Goal: Information Seeking & Learning: Learn about a topic

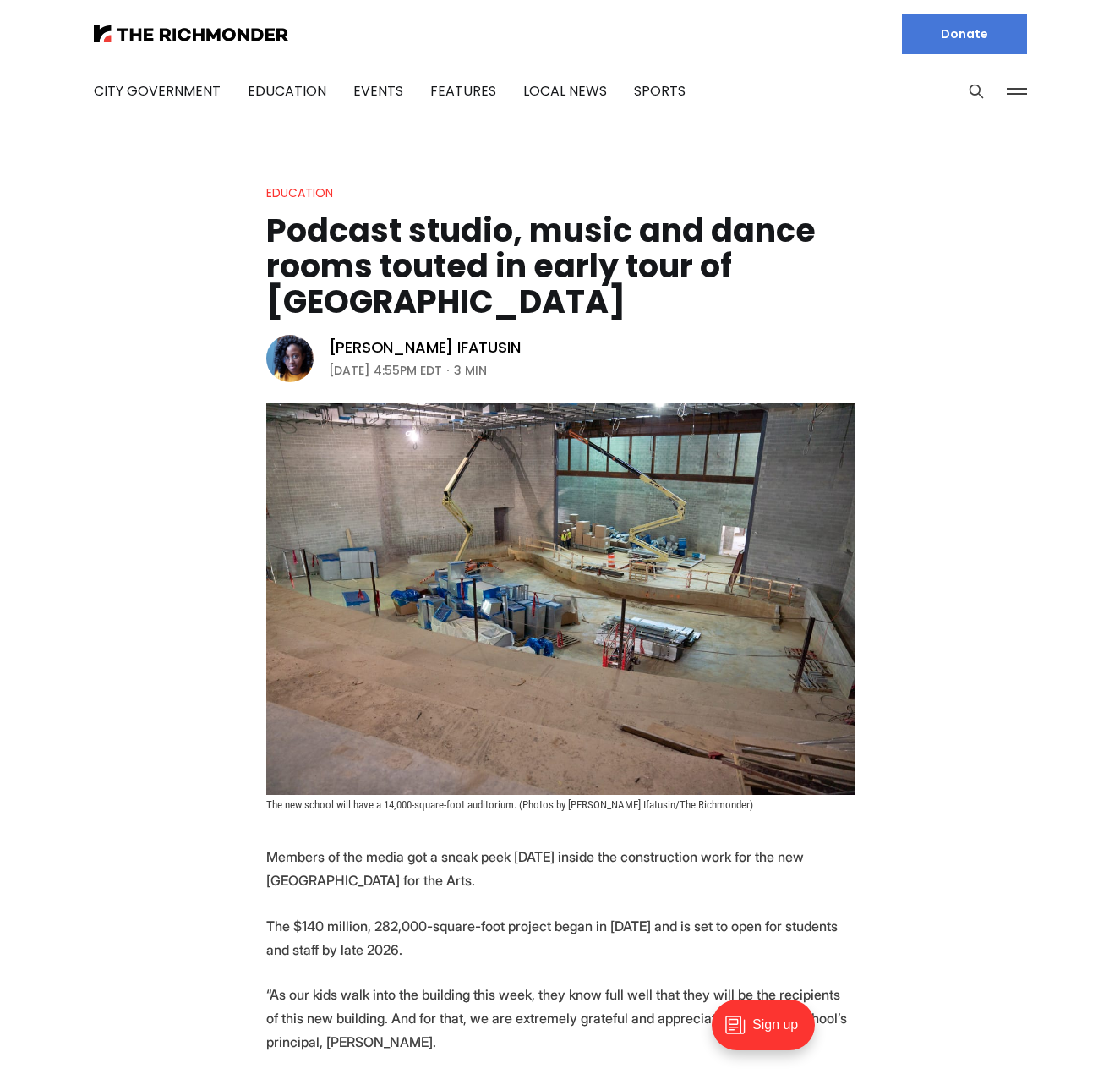
drag, startPoint x: 260, startPoint y: 251, endPoint x: 645, endPoint y: 318, distance: 390.8
click at [645, 318] on header "Education Podcast studio, music and dance rooms touted in early tour of [GEOGRA…" at bounding box center [560, 497] width 1120 height 628
copy h1 "Podcast studio, music and dance rooms touted in early tour of [GEOGRAPHIC_DATA]"
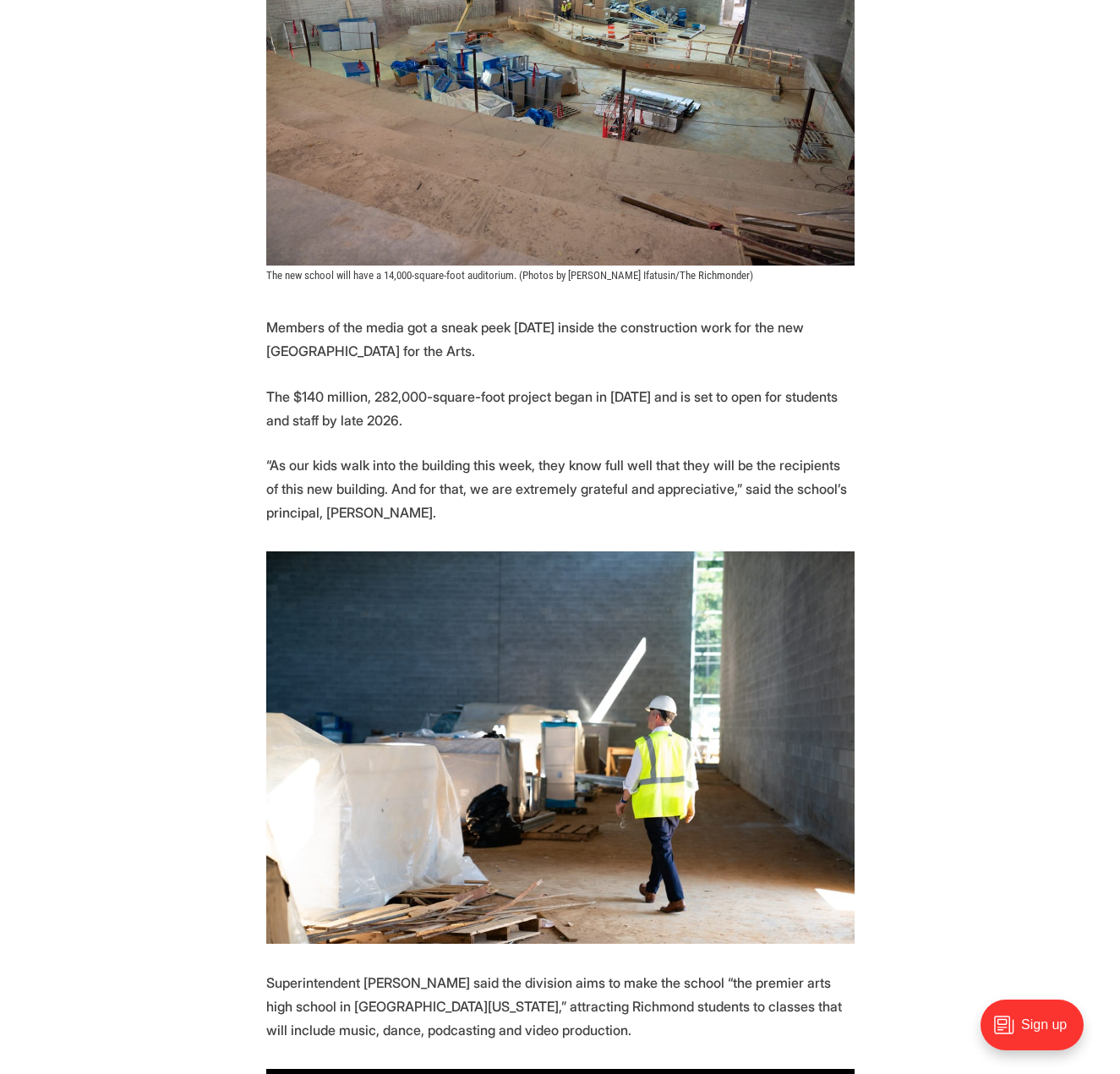
scroll to position [592, 0]
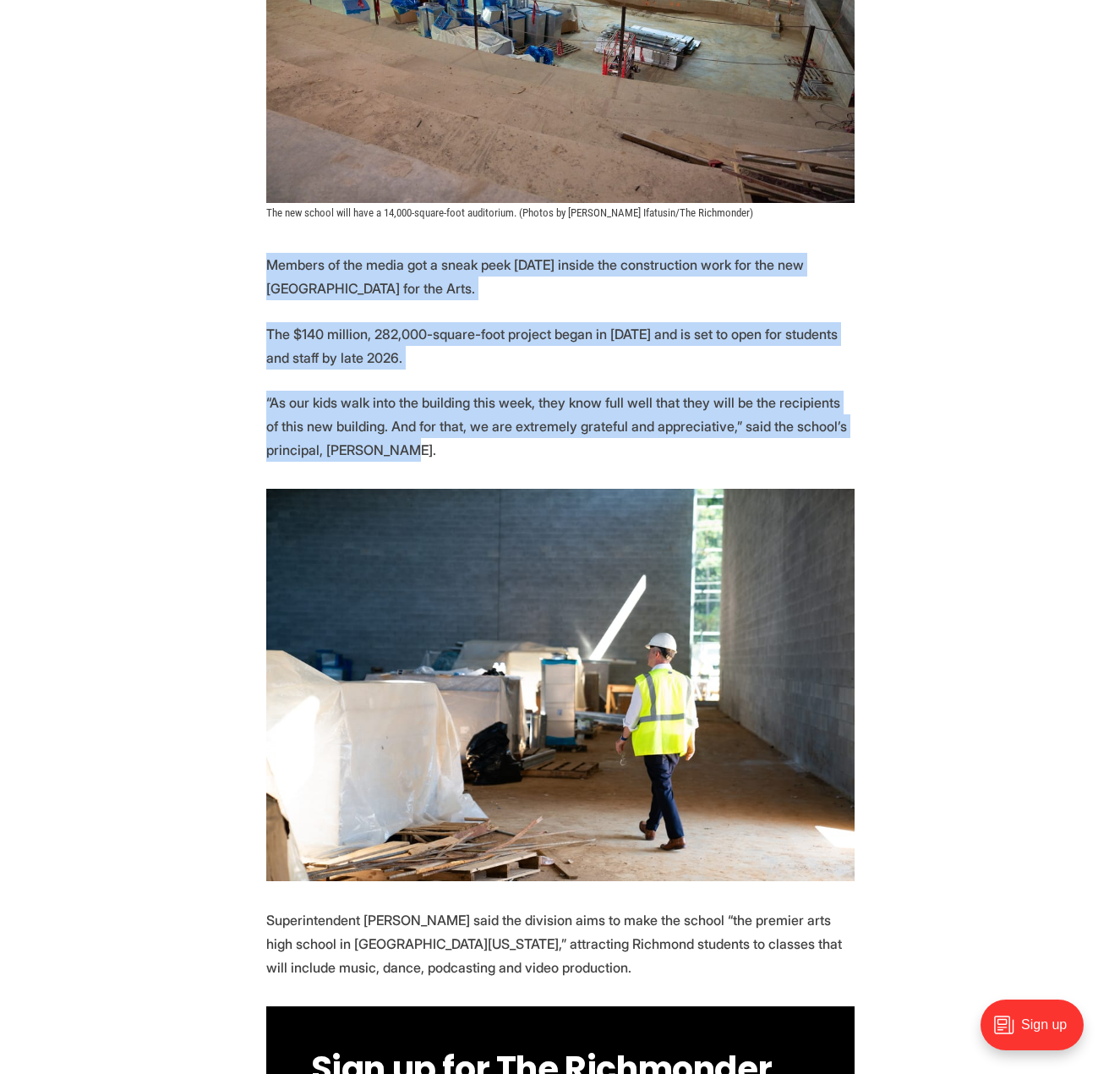
drag, startPoint x: 297, startPoint y: 313, endPoint x: 642, endPoint y: 484, distance: 385.1
copy section "Members of the media got a sneak peek [DATE] inside the construction work for t…"
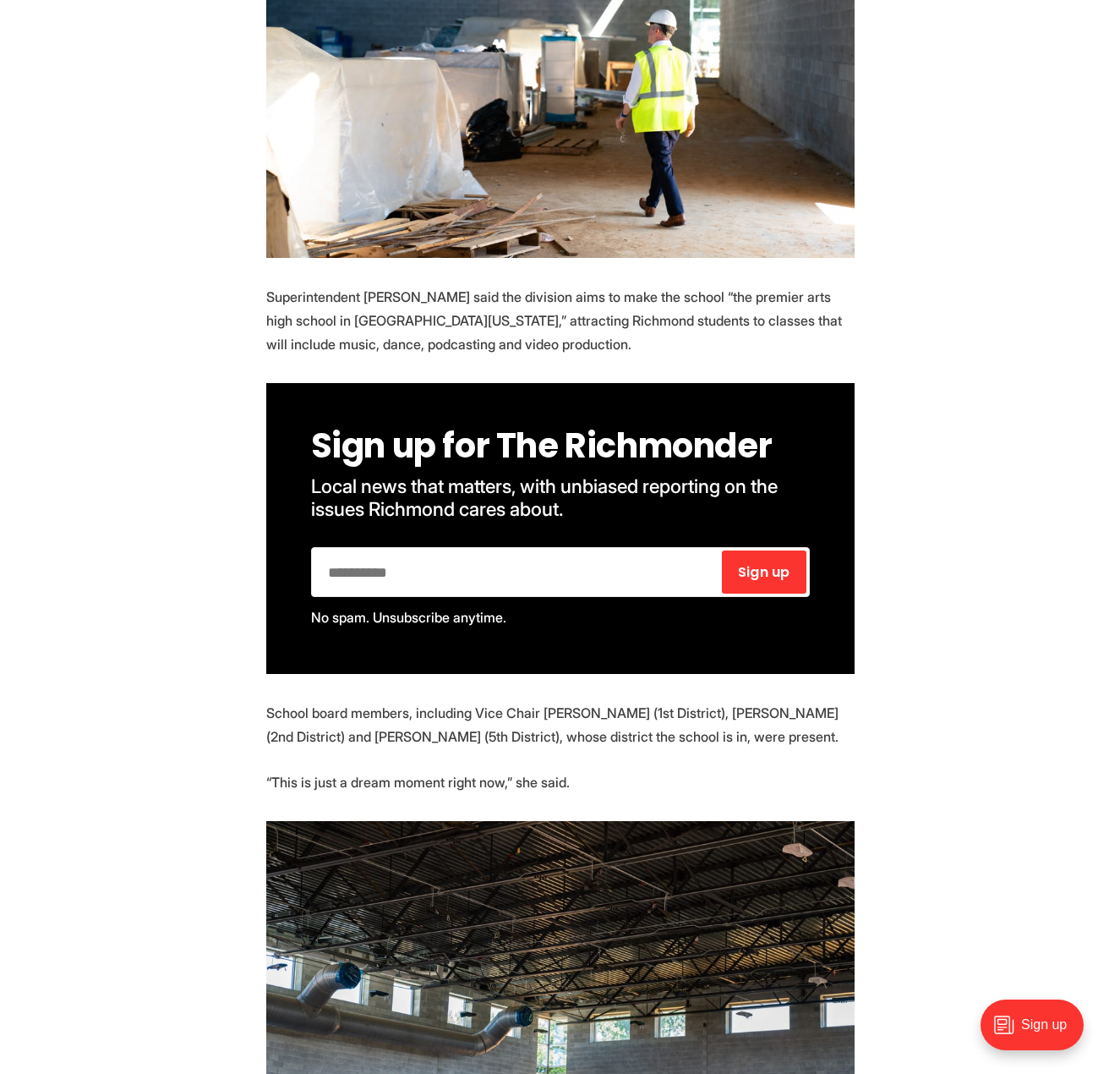
scroll to position [1353, 0]
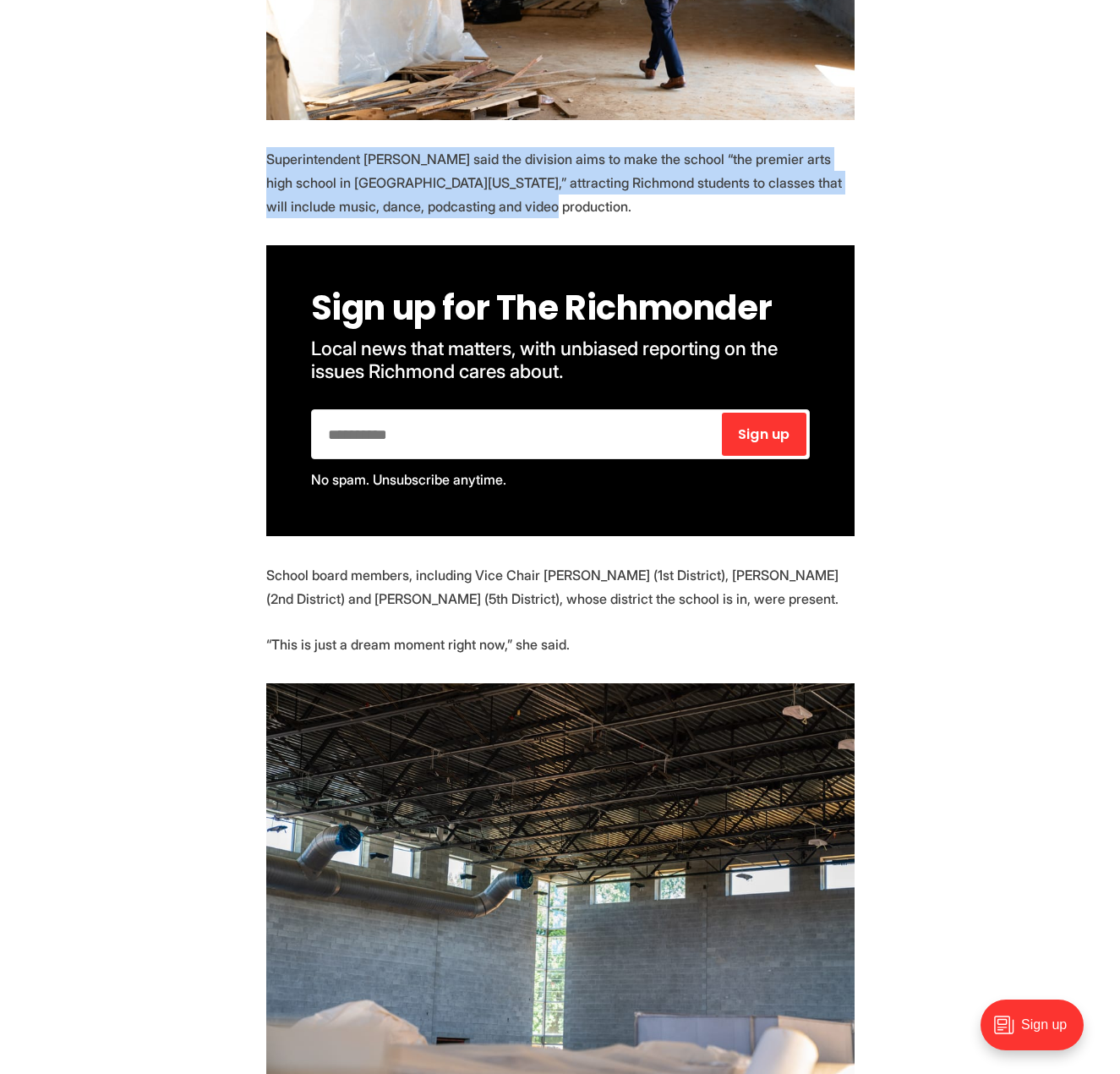
drag, startPoint x: 265, startPoint y: 182, endPoint x: 643, endPoint y: 243, distance: 382.9
click at [643, 219] on p "Superintendent [PERSON_NAME] said the division aims to make the school “the pre…" at bounding box center [560, 182] width 588 height 71
copy p "Superintendent [PERSON_NAME] said the division aims to make the school “the pre…"
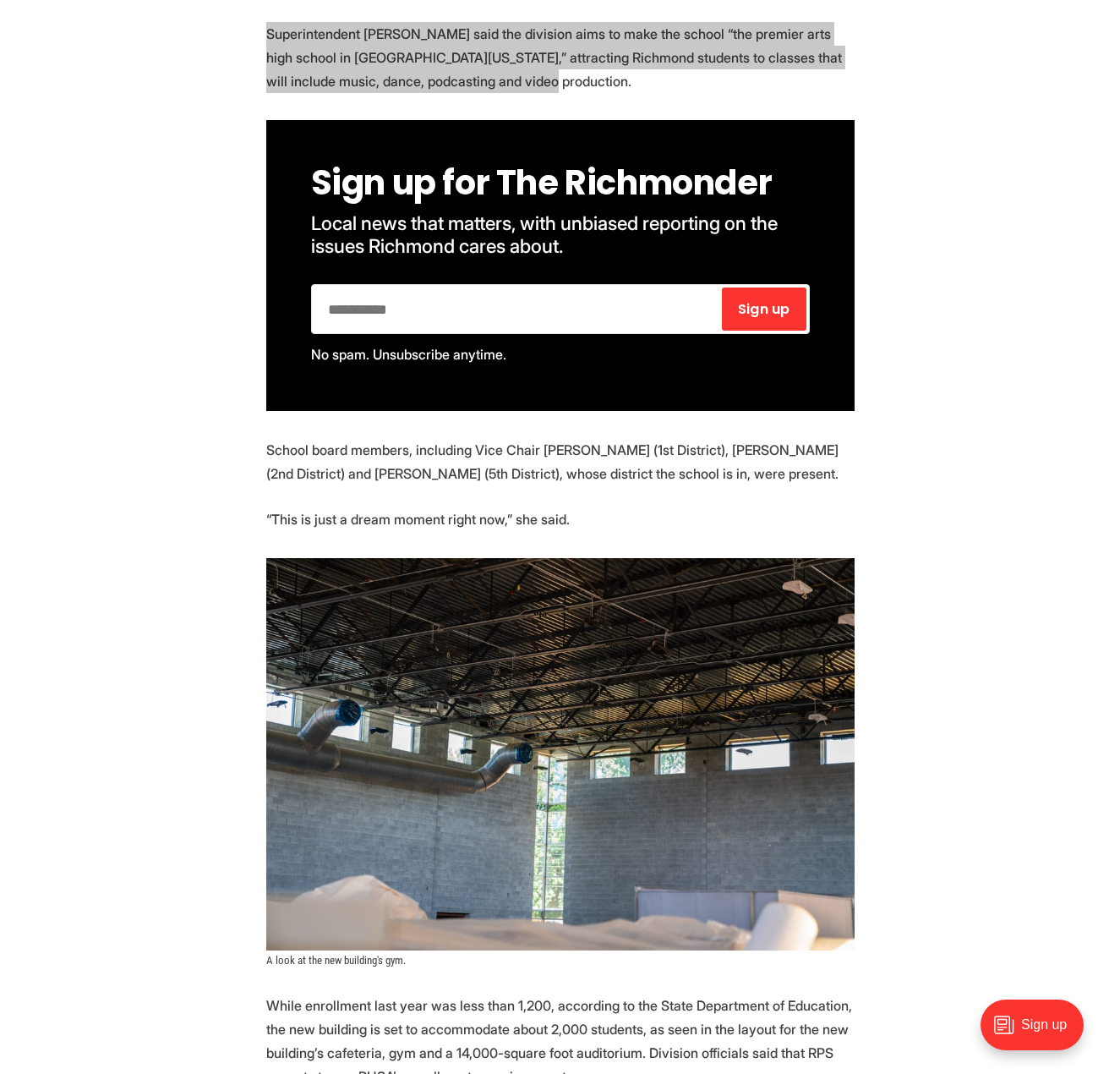
scroll to position [1607, 0]
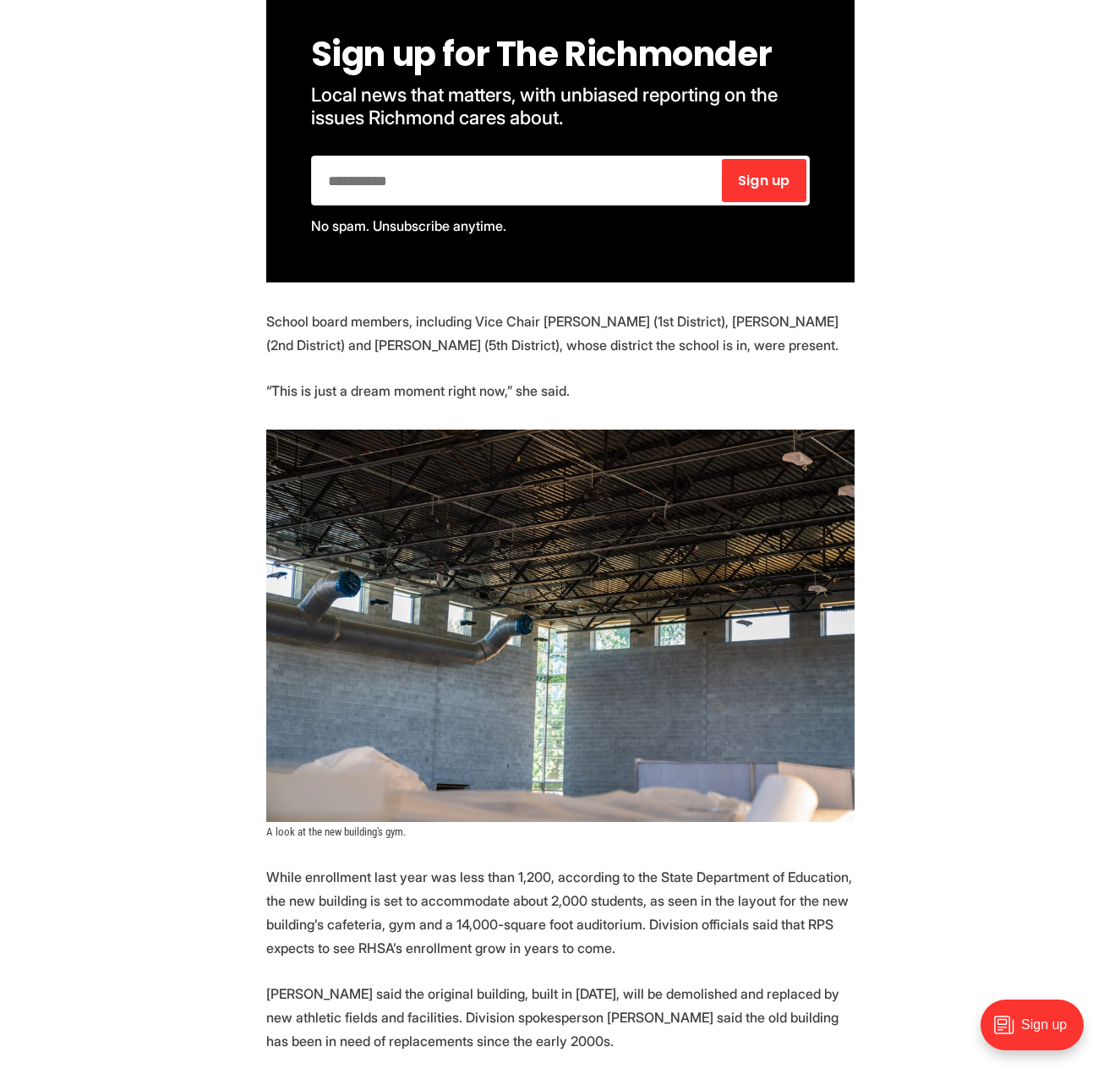
drag, startPoint x: 262, startPoint y: 351, endPoint x: 628, endPoint y: 438, distance: 376.2
click at [628, 438] on section "Members of the media got a sneak peek [DATE] inside the construction work for t…" at bounding box center [560, 906] width 1120 height 3336
copy section "School board members, including Vice Chair [PERSON_NAME] (1st District), [PERSO…"
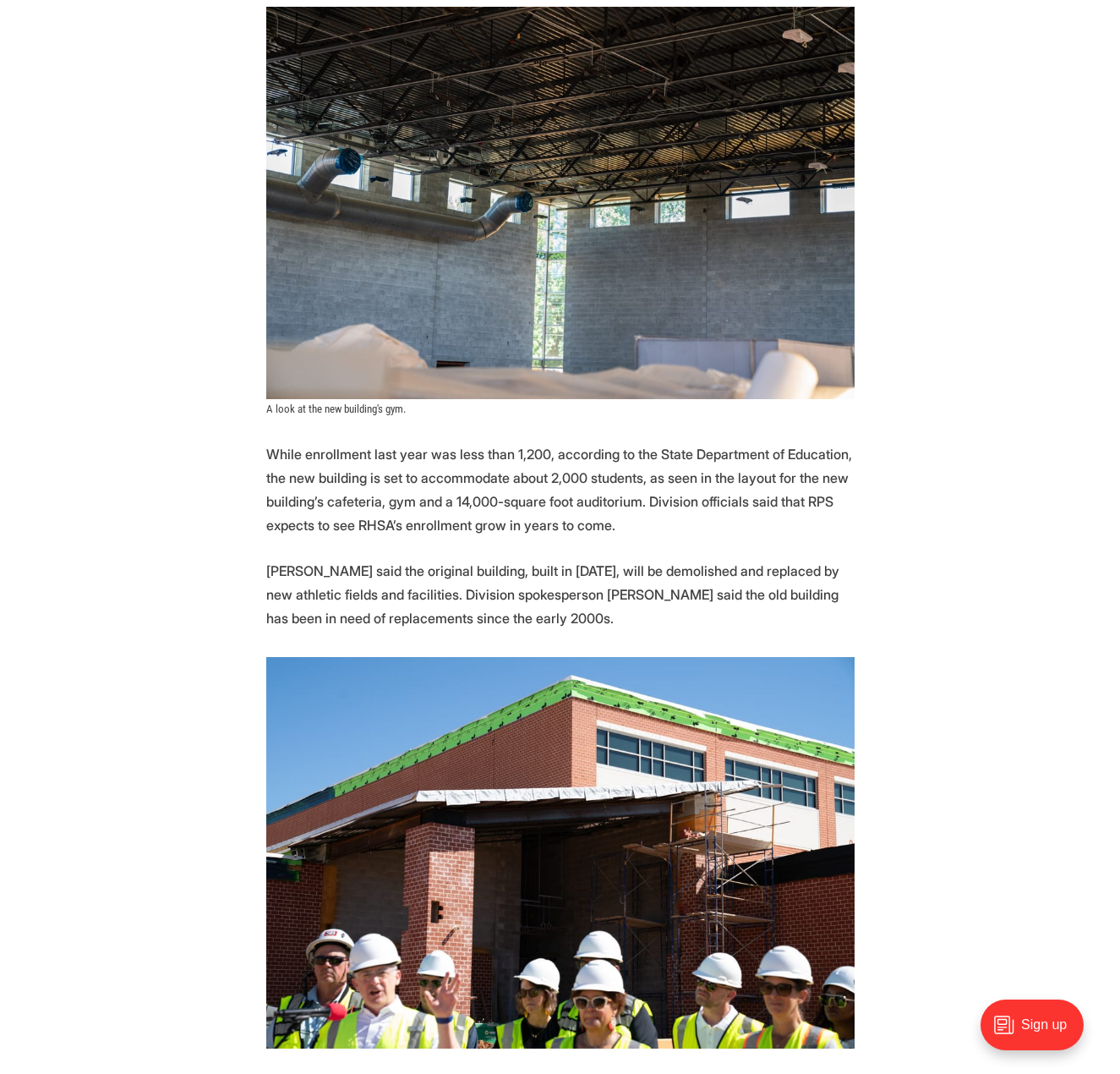
scroll to position [2367, 0]
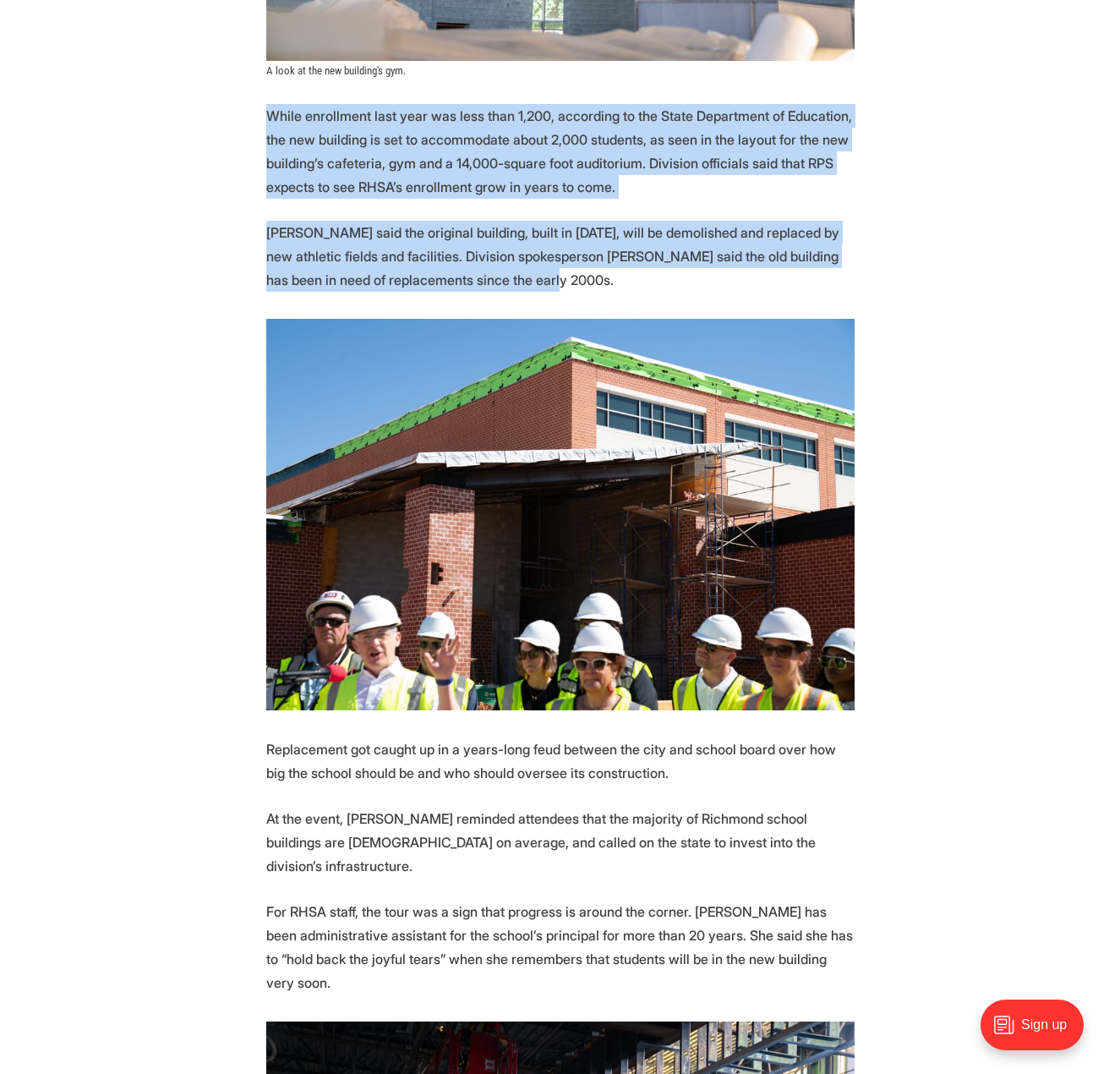
drag, startPoint x: 260, startPoint y: 179, endPoint x: 702, endPoint y: 337, distance: 469.4
click at [702, 337] on section "Members of the media got a sneak peek [DATE] inside the construction work for t…" at bounding box center [560, 145] width 1120 height 3336
copy section "While enrollment last year was less than 1,200, according to the State Departme…"
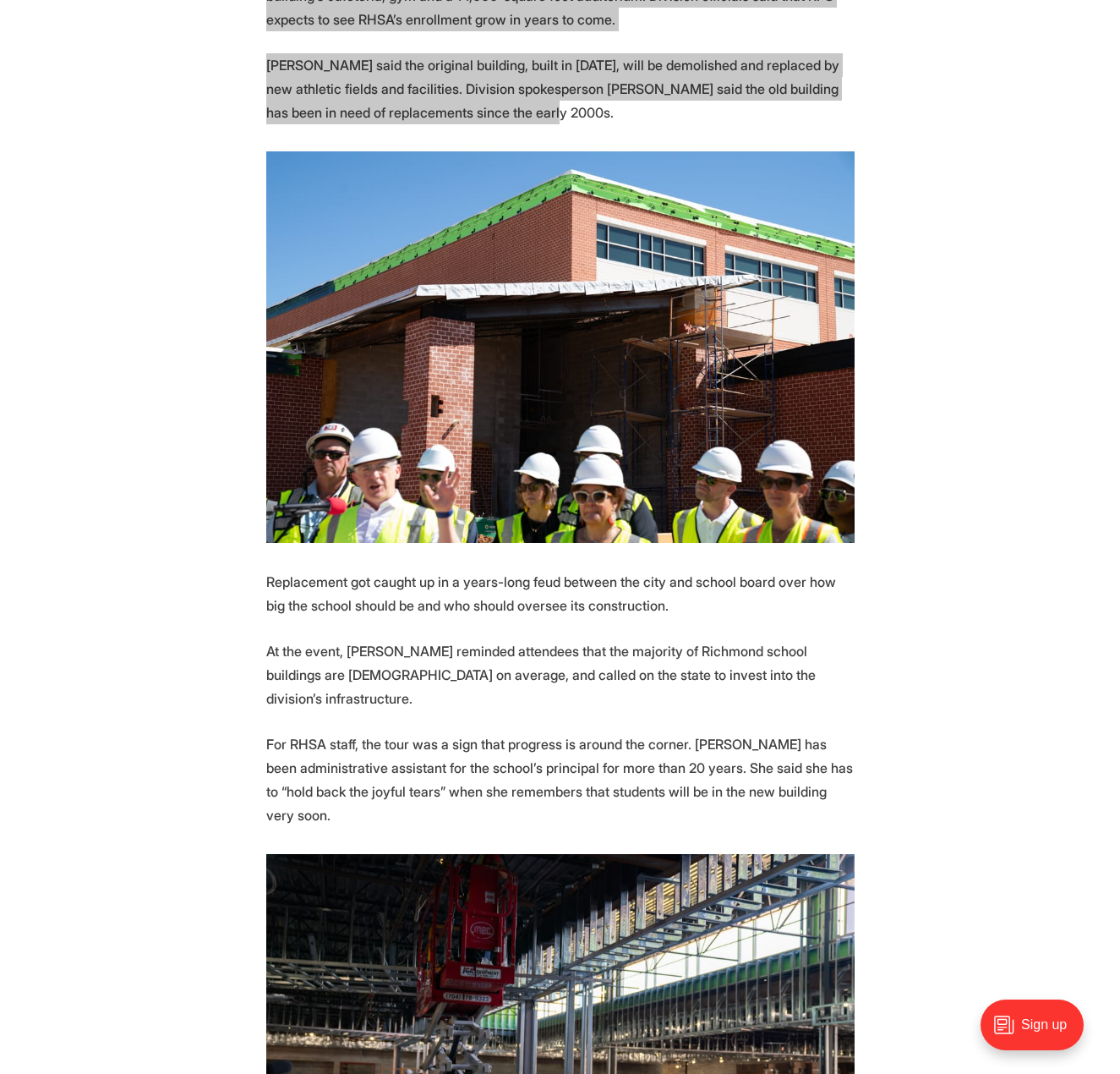
scroll to position [2705, 0]
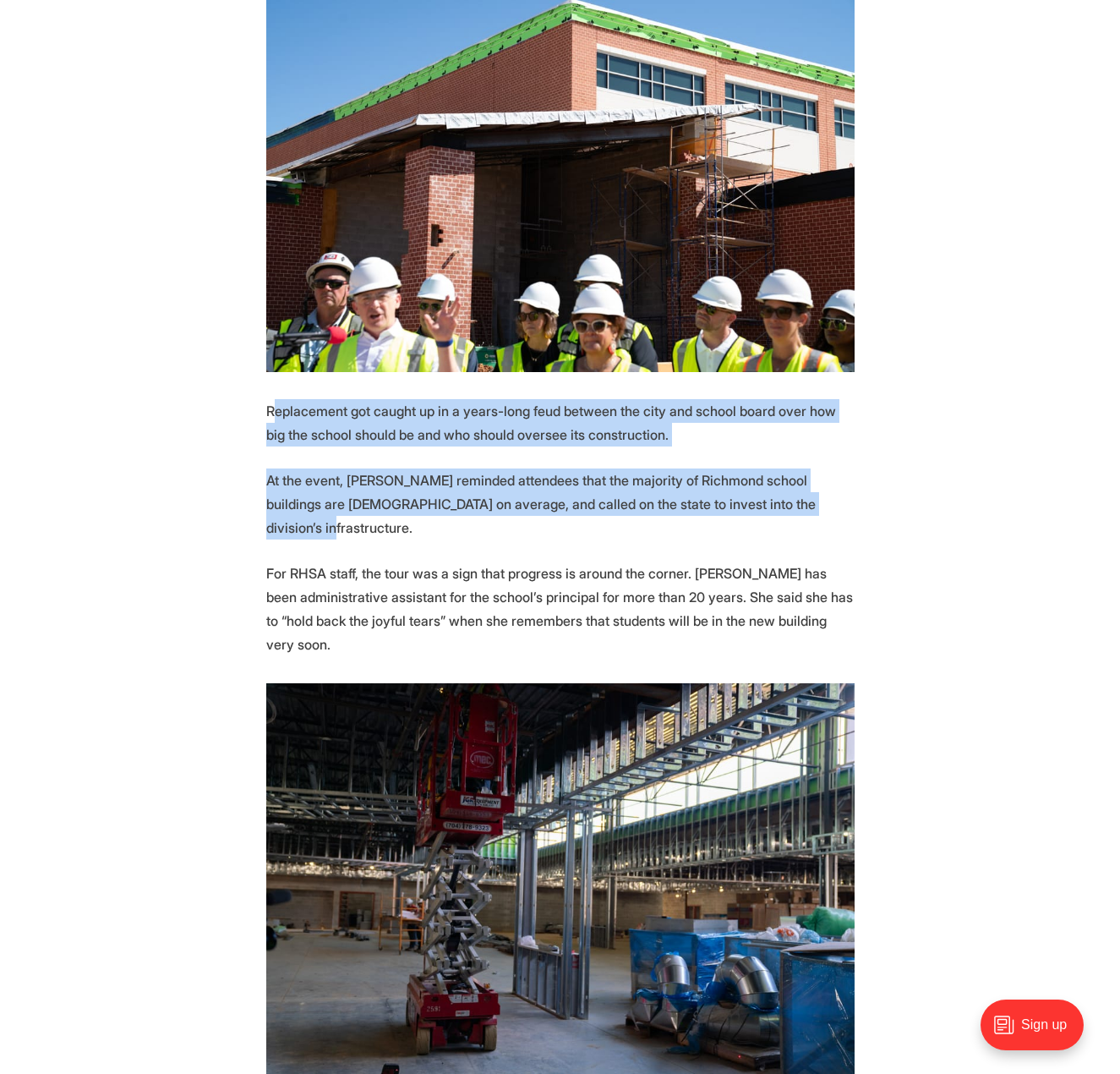
drag, startPoint x: 271, startPoint y: 457, endPoint x: 432, endPoint y: 592, distance: 210.1
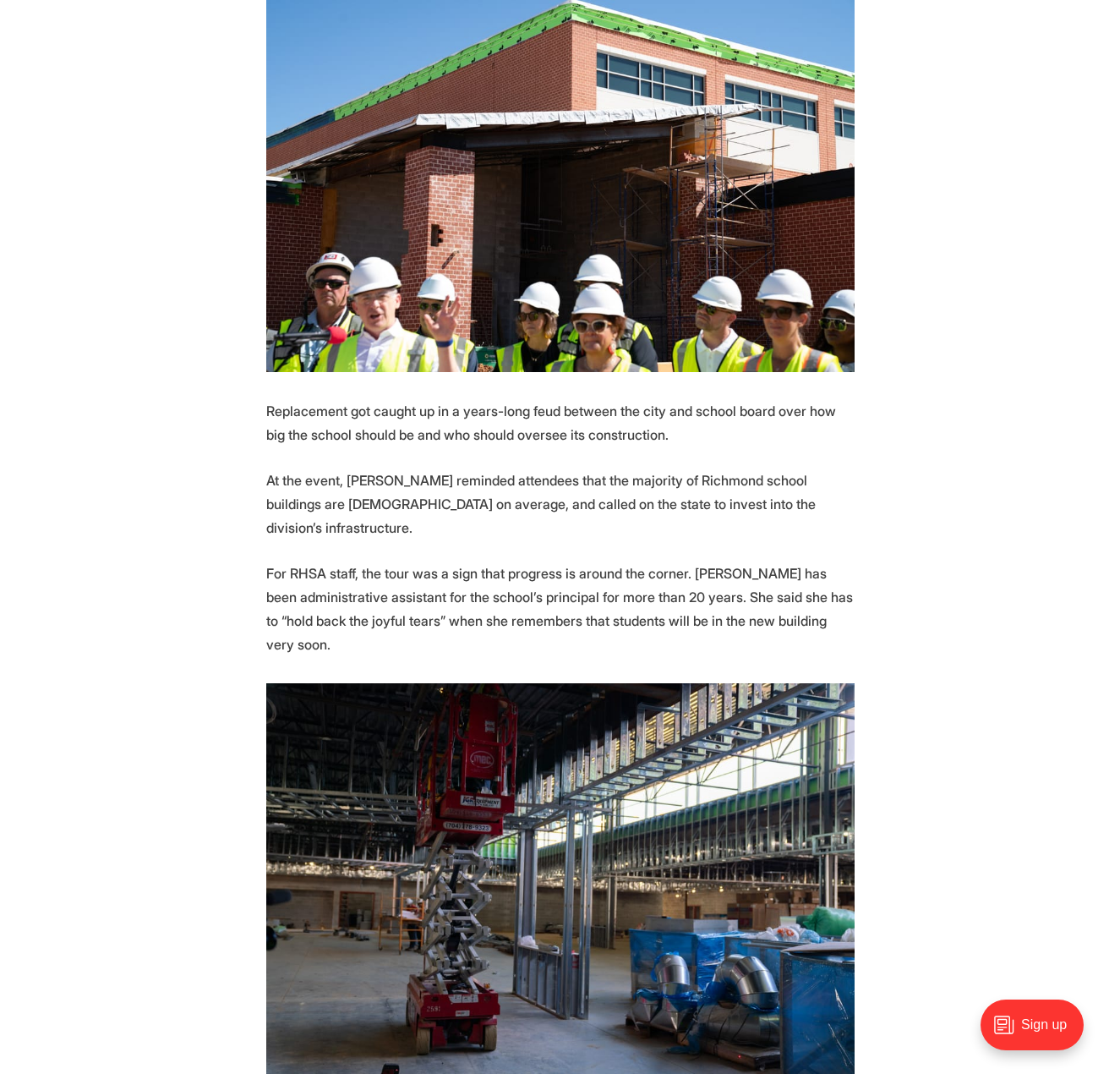
click at [460, 656] on p "For RHSA staff, the tour was a sign that progress is around the corner. [PERSON…" at bounding box center [560, 608] width 588 height 95
drag, startPoint x: 256, startPoint y: 457, endPoint x: 25, endPoint y: 738, distance: 363.8
copy section "Replacement got caught up in a years-long feud between the city and school boar…"
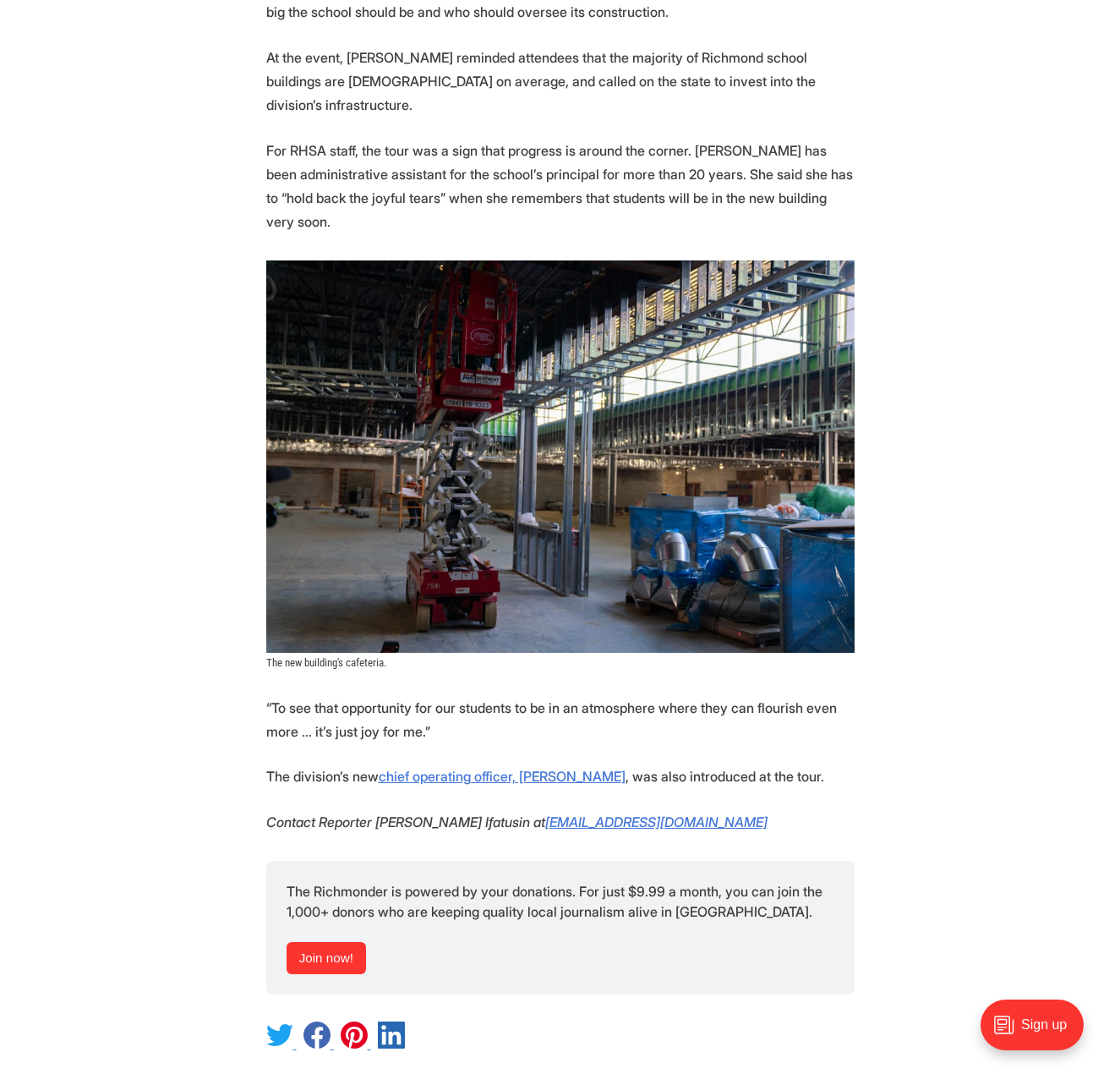
scroll to position [3551, 0]
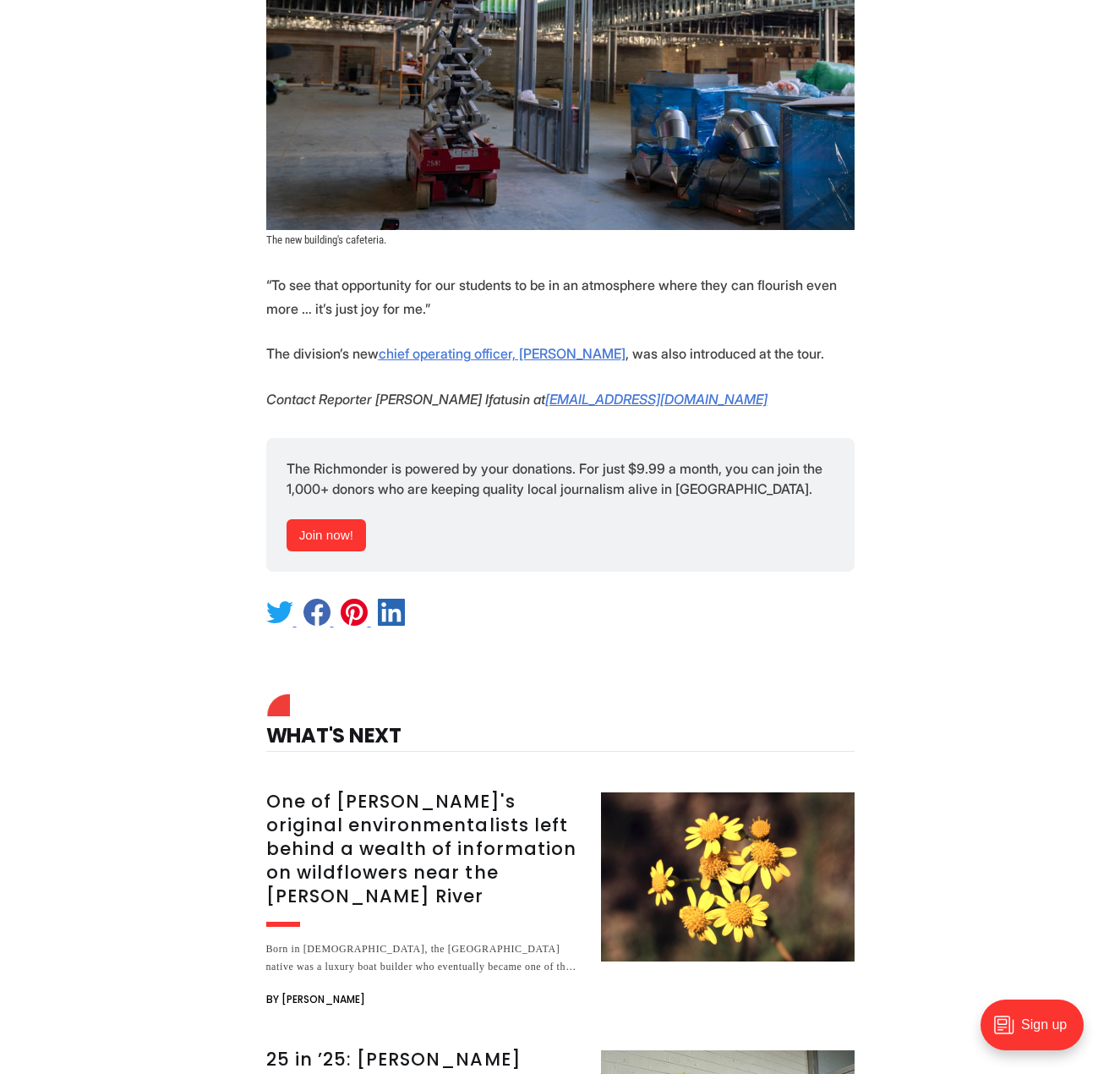
drag, startPoint x: 263, startPoint y: 345, endPoint x: 563, endPoint y: 365, distance: 300.7
copy p "“To see that opportunity for our students to be in an atmosphere where they can…"
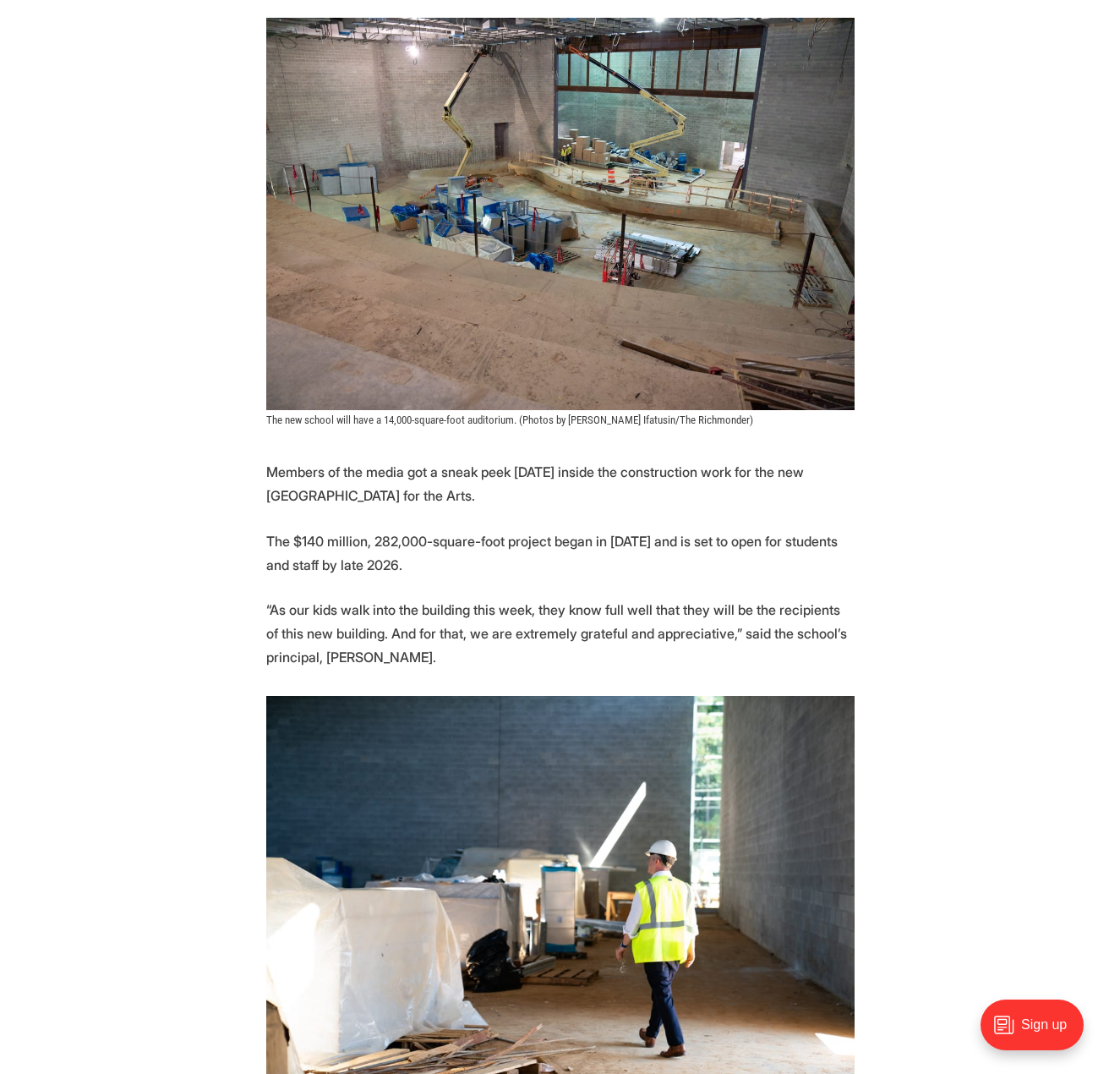
scroll to position [321, 0]
